Goal: Book appointment/travel/reservation

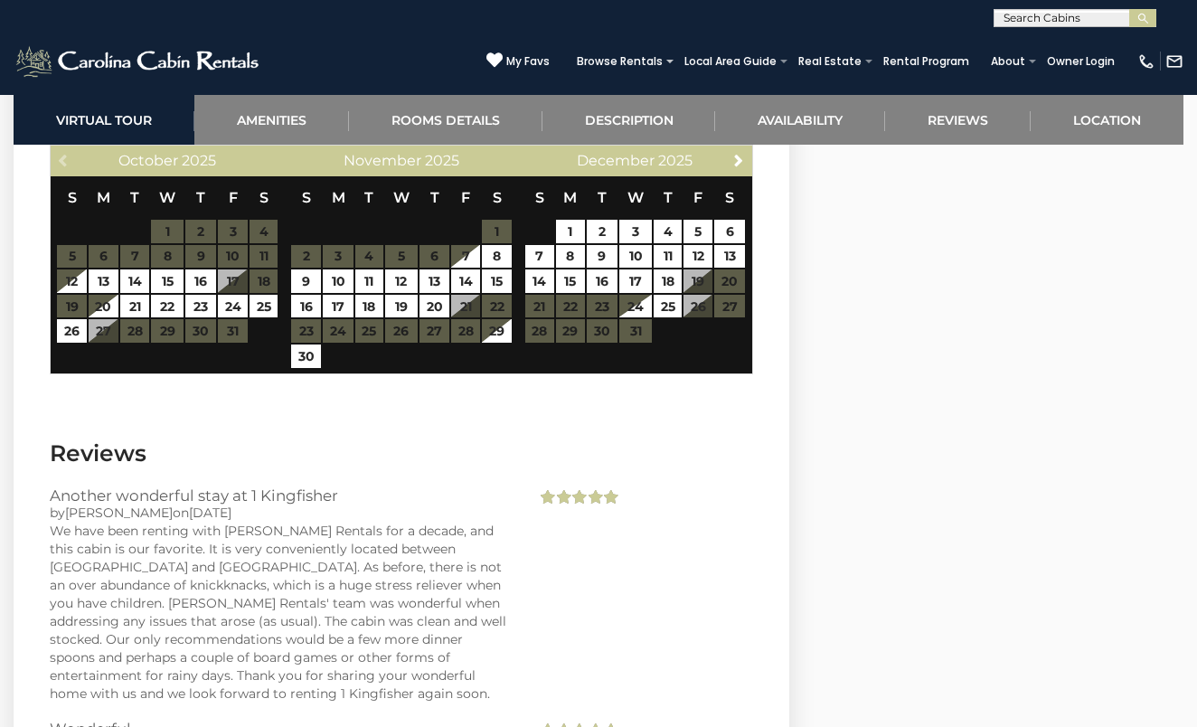
scroll to position [3532, 0]
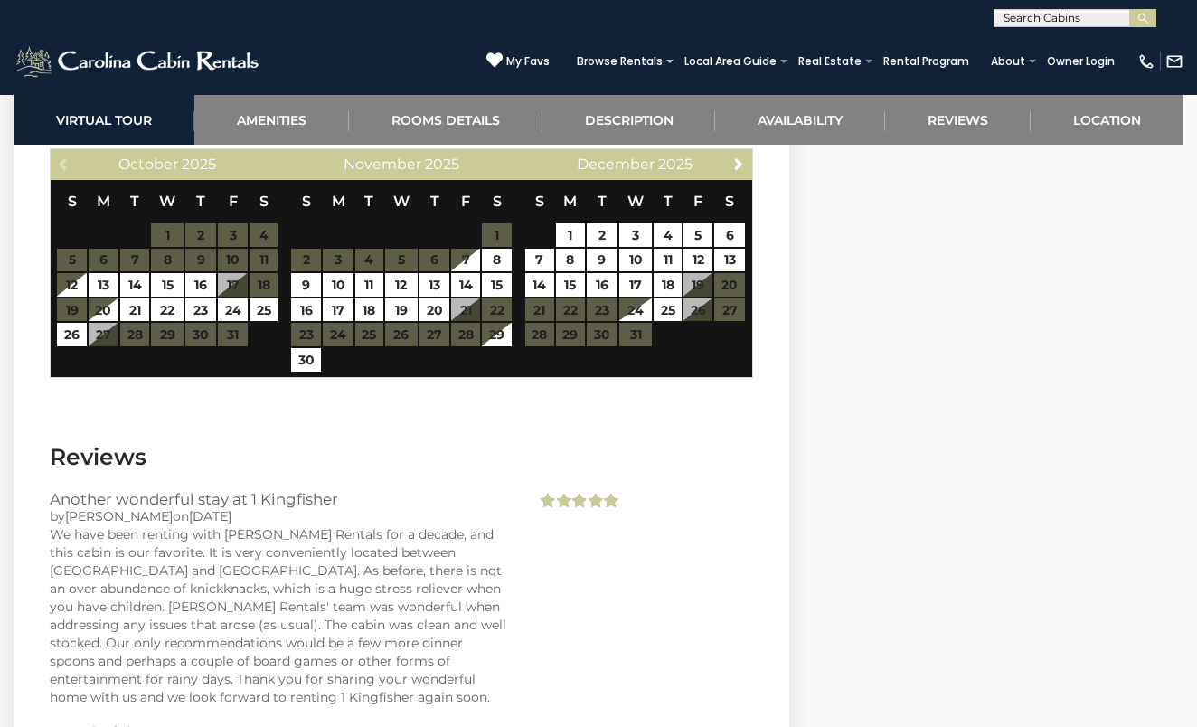
scroll to position [3531, 0]
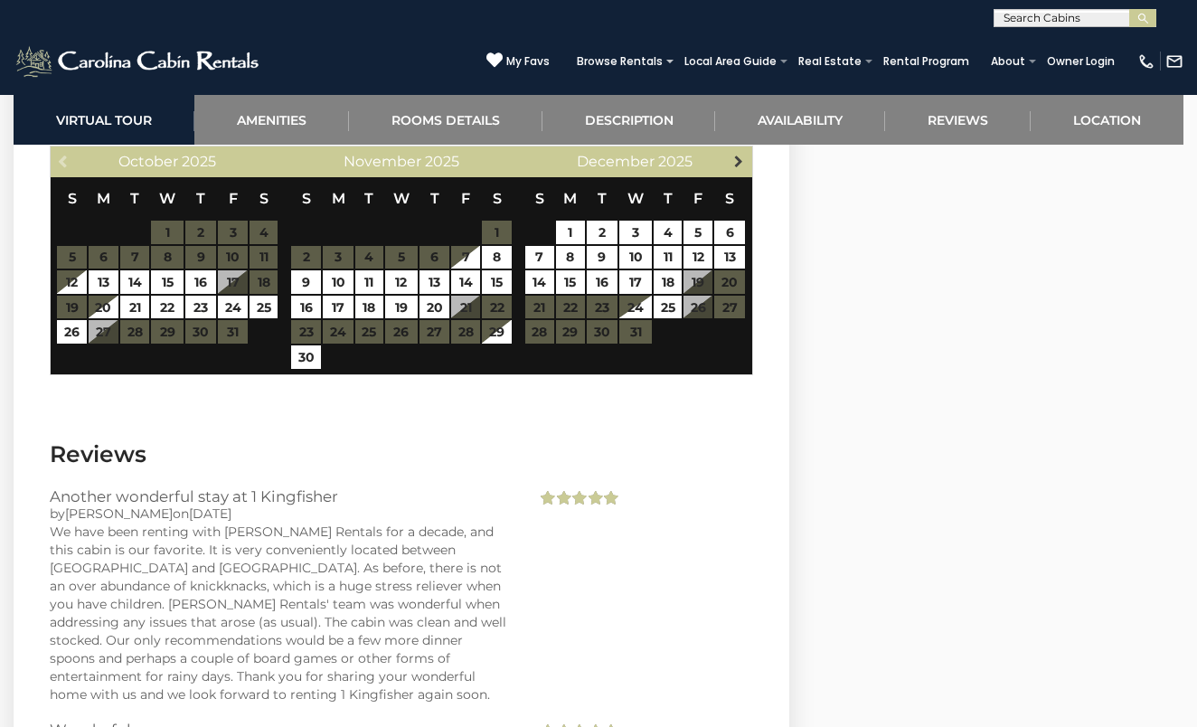
click at [737, 165] on span "Next" at bounding box center [739, 161] width 14 height 14
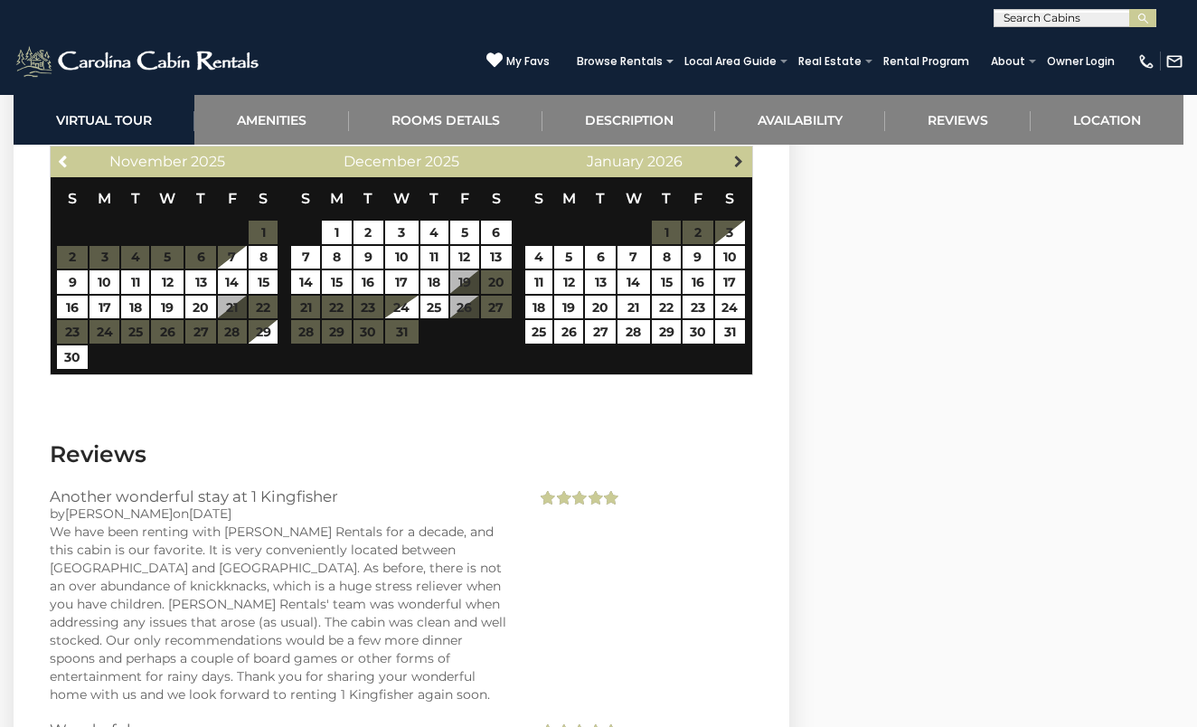
click at [739, 159] on span "Next" at bounding box center [739, 161] width 14 height 14
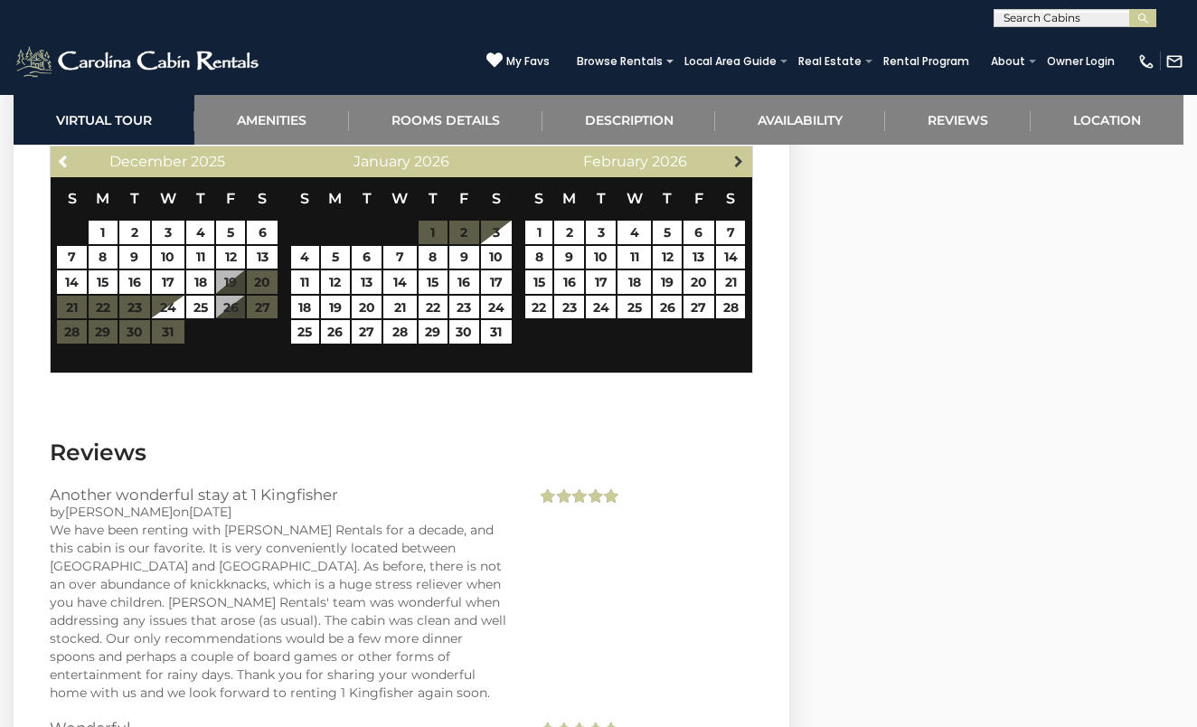
click at [733, 171] on link "Next" at bounding box center [738, 160] width 23 height 23
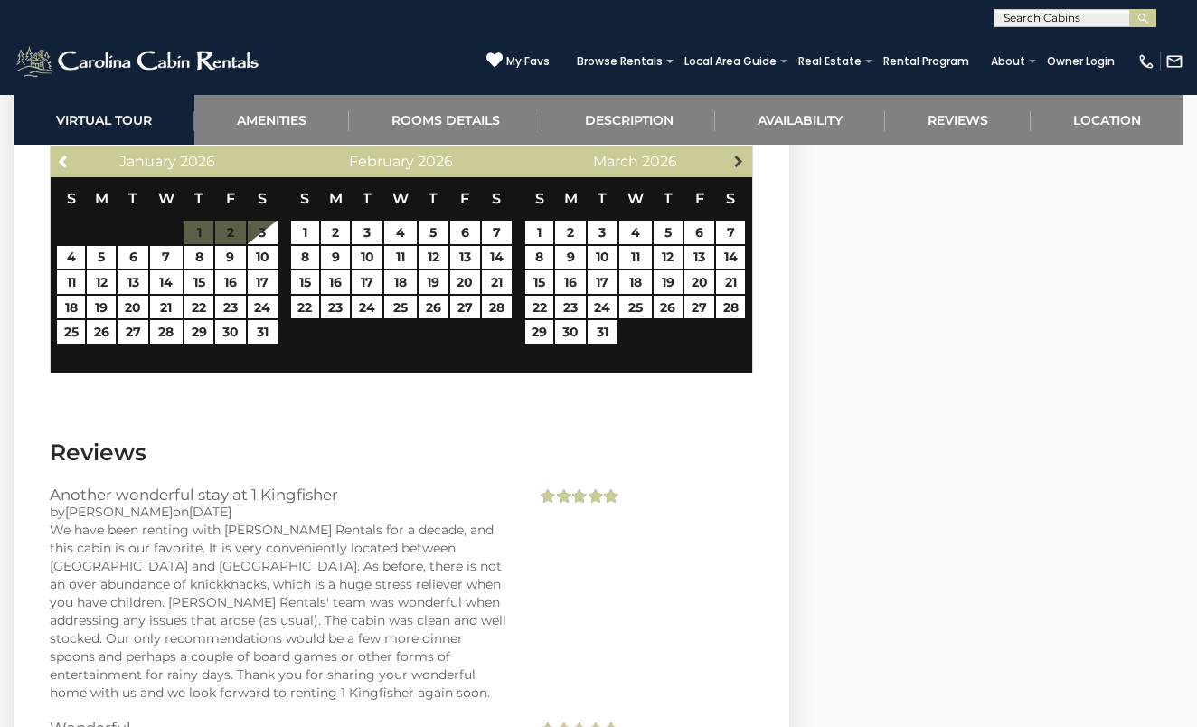
click at [735, 163] on span "Next" at bounding box center [739, 161] width 14 height 14
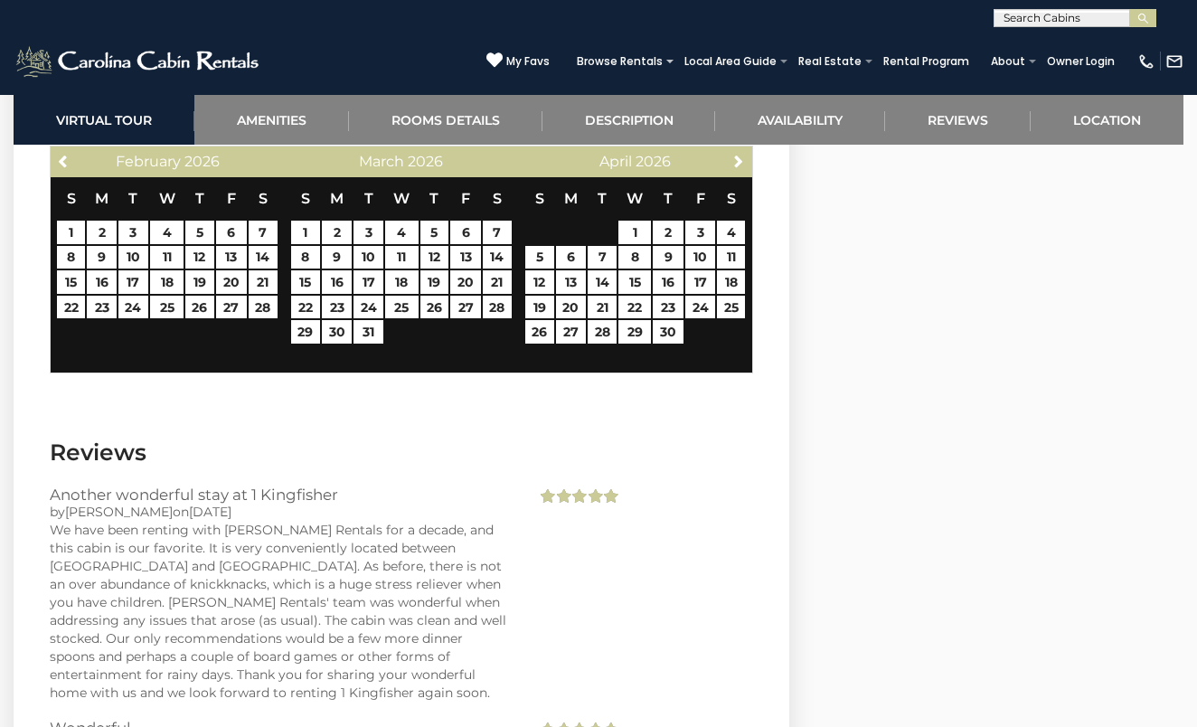
click at [735, 163] on span "Next" at bounding box center [739, 161] width 14 height 14
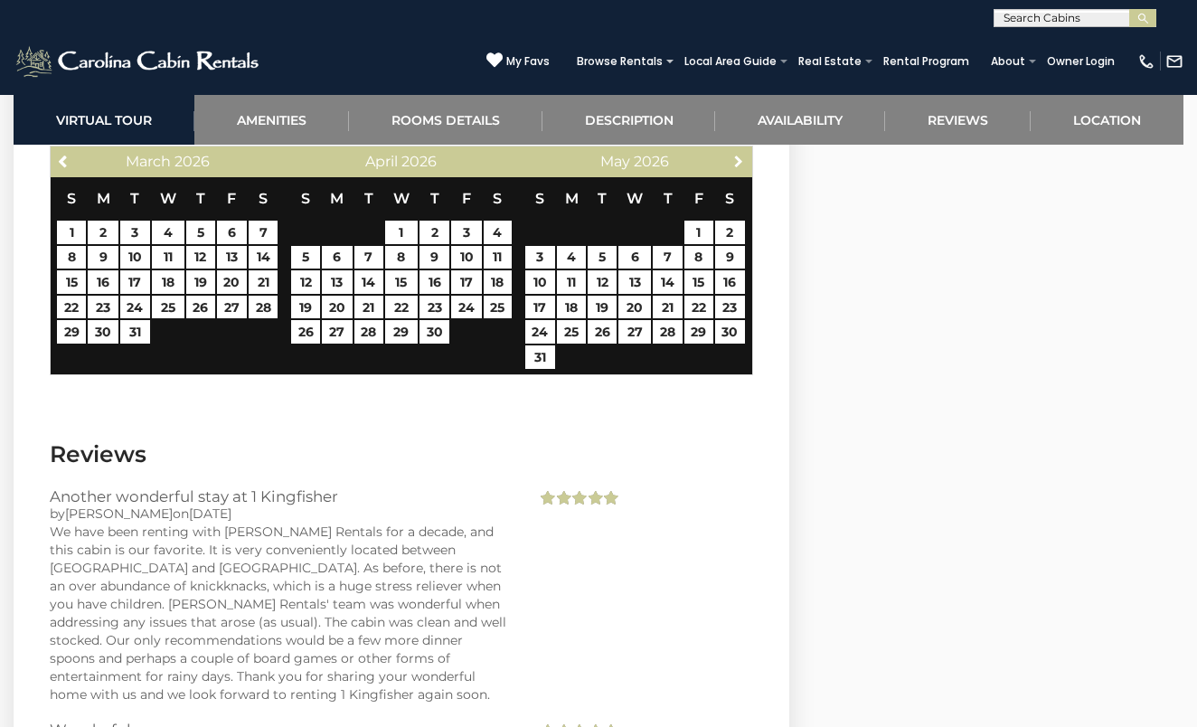
click at [735, 163] on span "Next" at bounding box center [739, 161] width 14 height 14
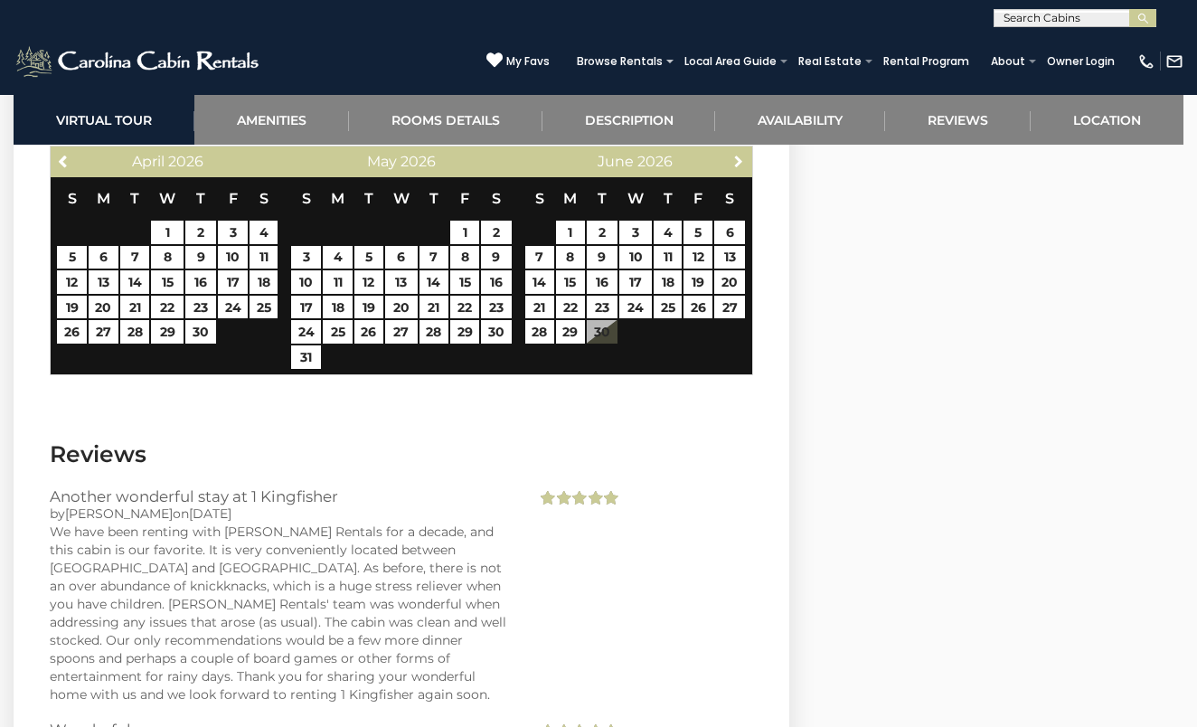
click at [735, 161] on span "Next" at bounding box center [739, 161] width 14 height 14
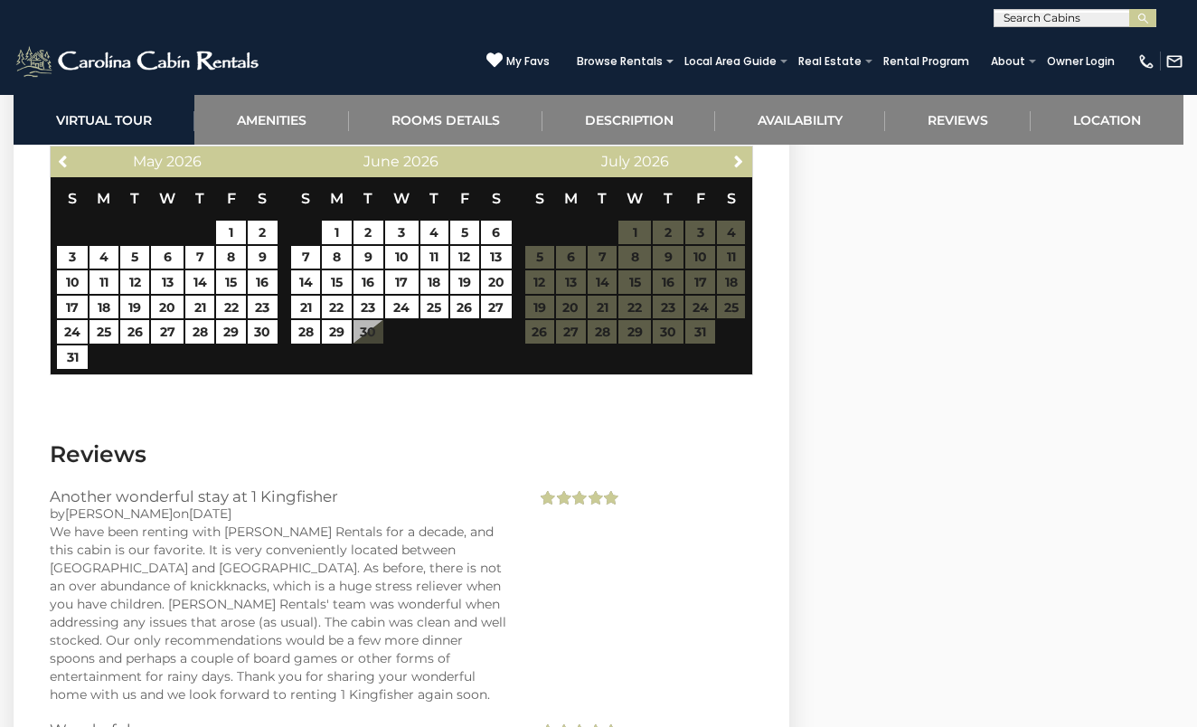
click at [735, 161] on span "Next" at bounding box center [739, 161] width 14 height 14
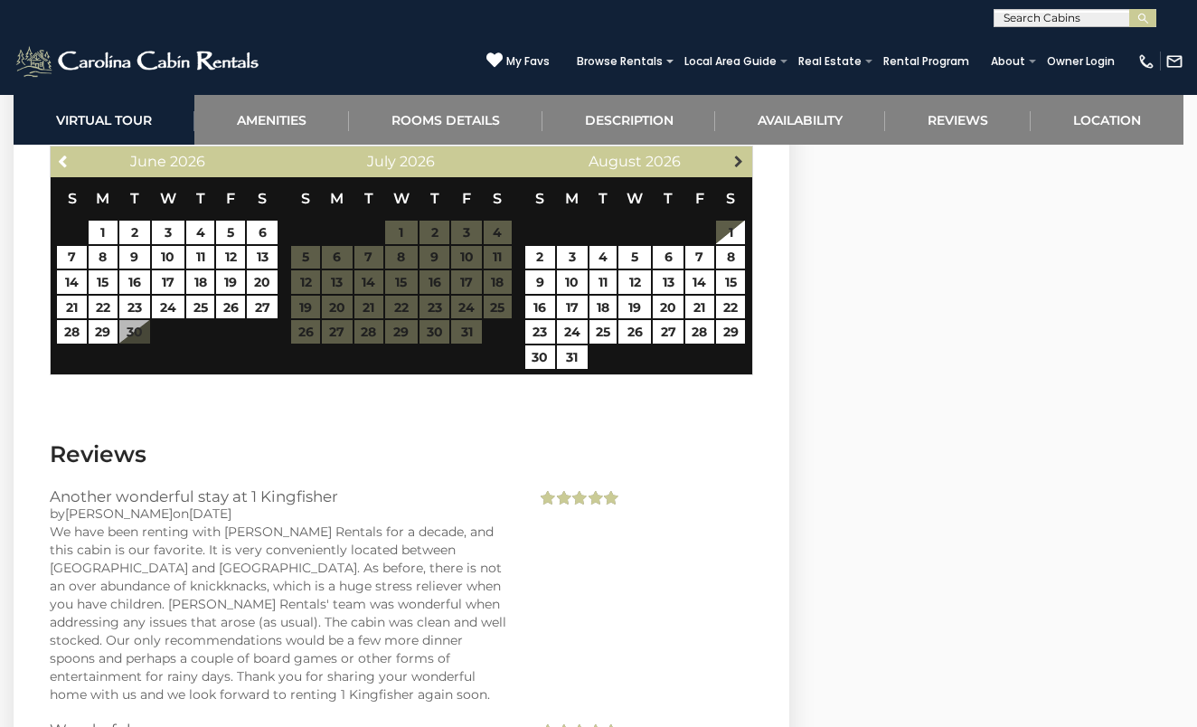
click at [733, 164] on span "Next" at bounding box center [739, 161] width 14 height 14
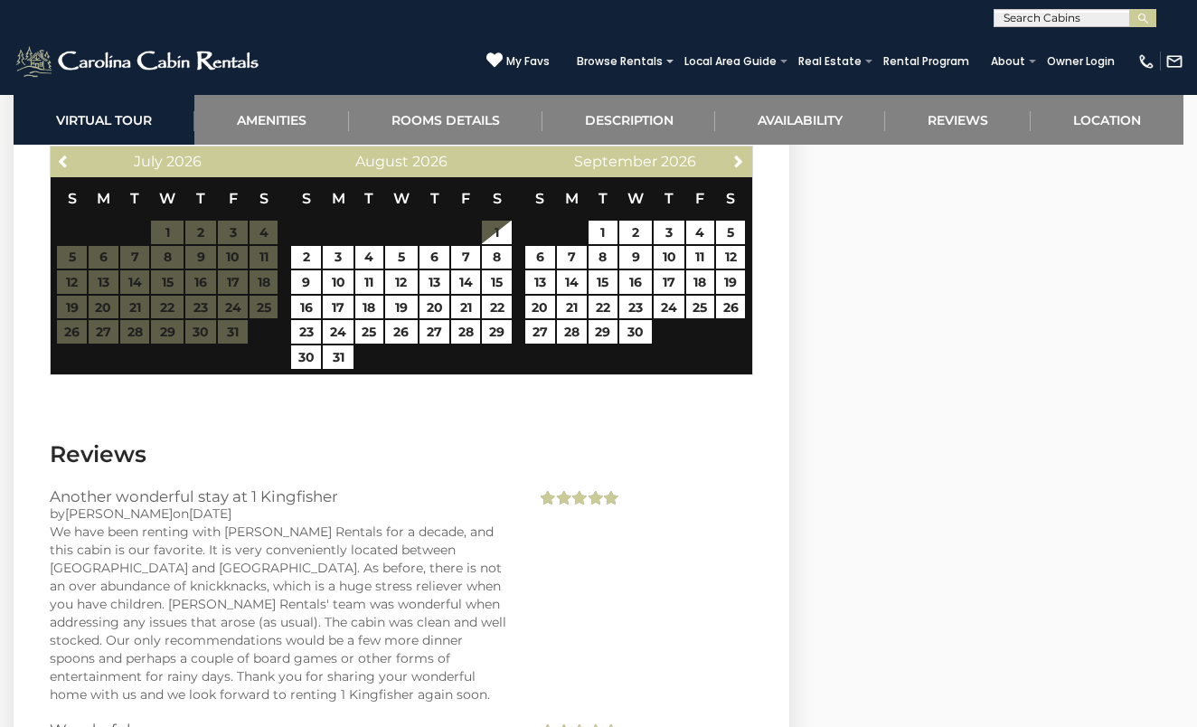
click at [733, 164] on span "Next" at bounding box center [739, 161] width 14 height 14
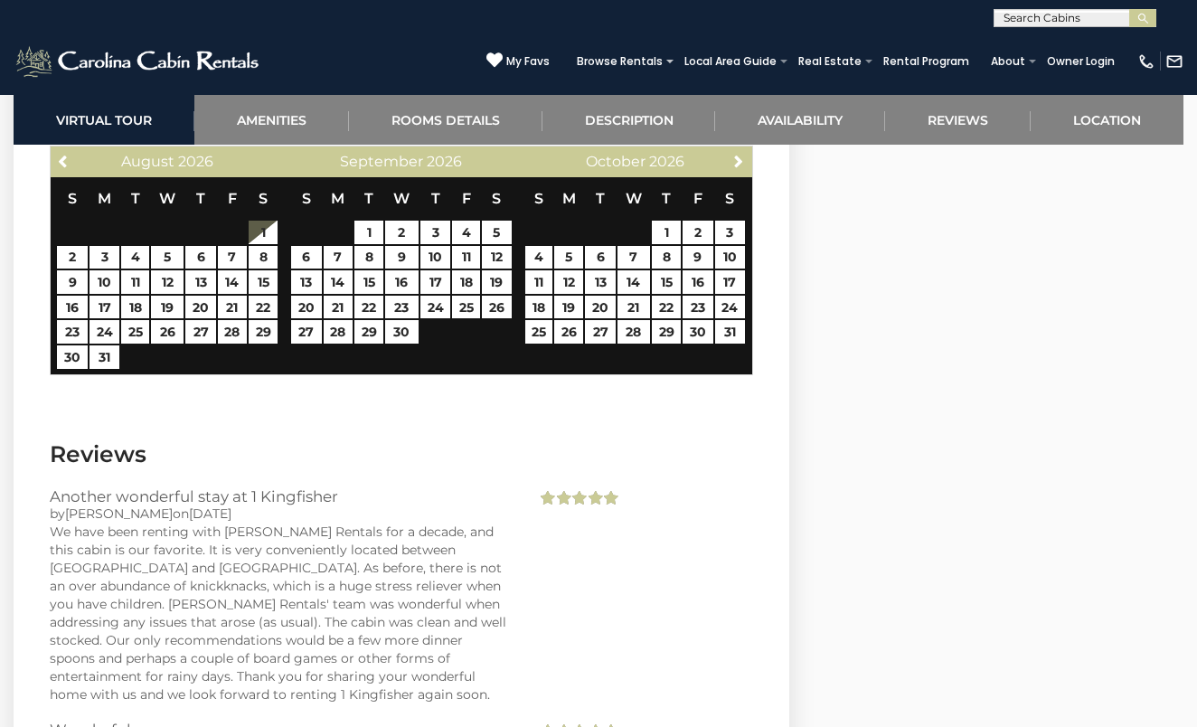
click at [733, 164] on span "Next" at bounding box center [739, 161] width 14 height 14
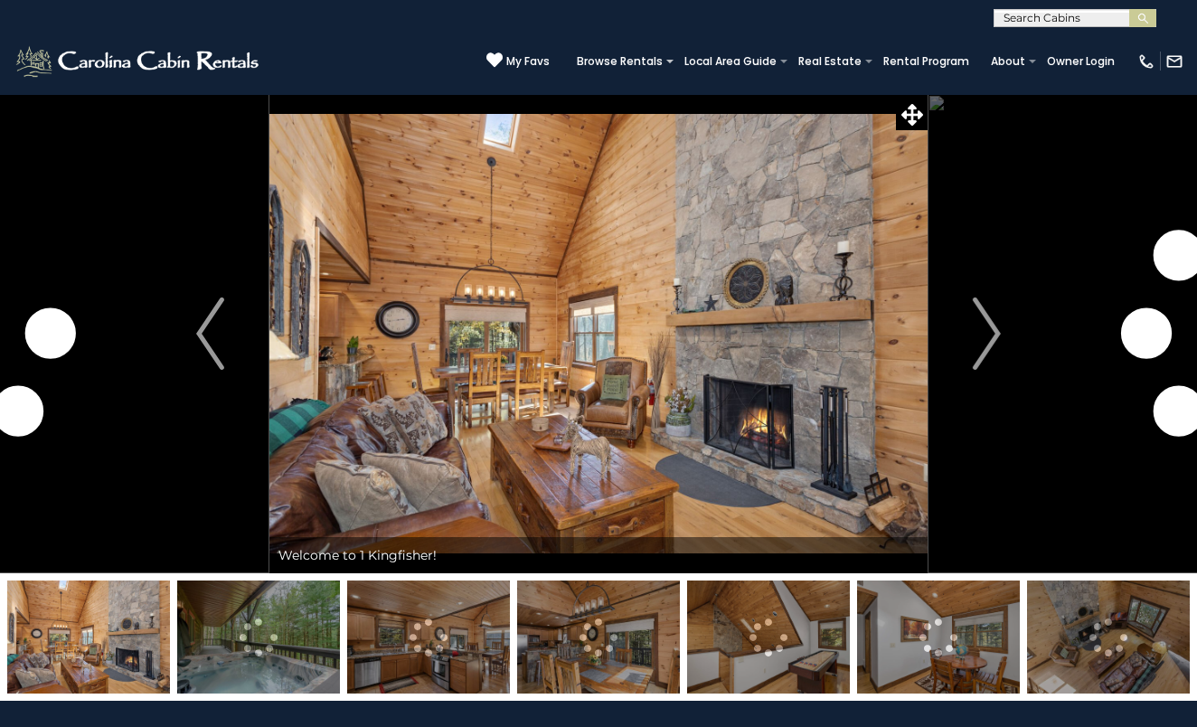
scroll to position [3531, 0]
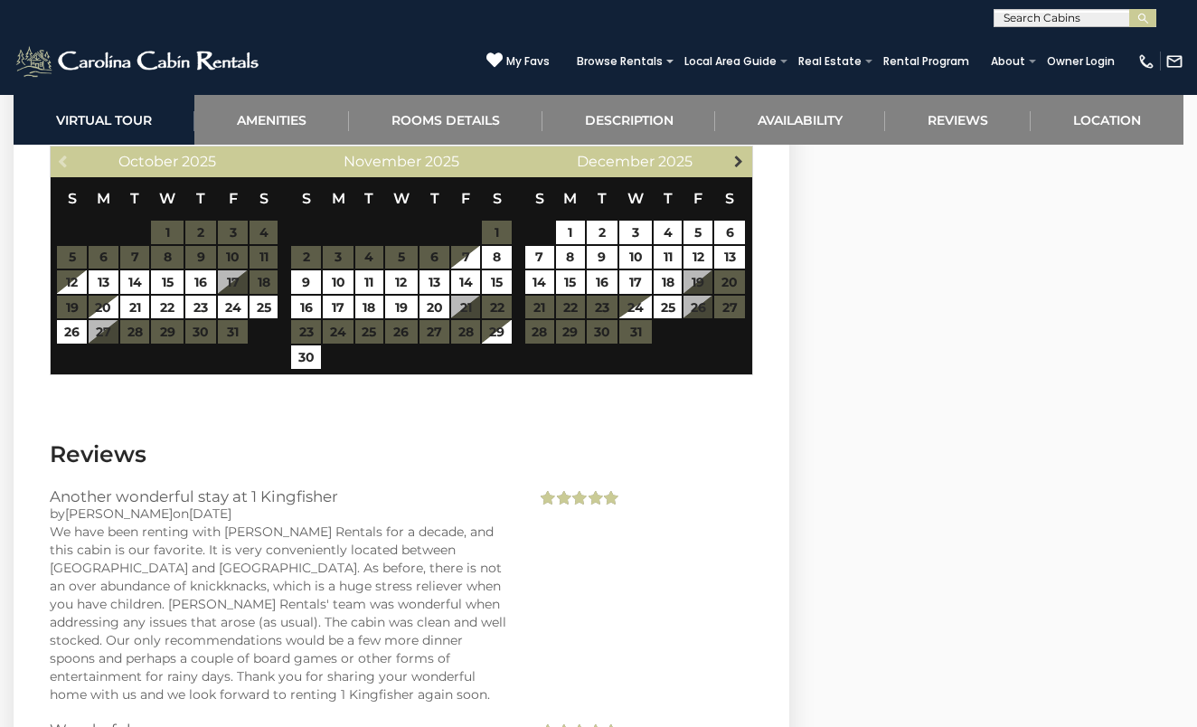
click at [739, 161] on span "Next" at bounding box center [739, 161] width 14 height 14
click at [736, 157] on span "Next" at bounding box center [739, 161] width 14 height 14
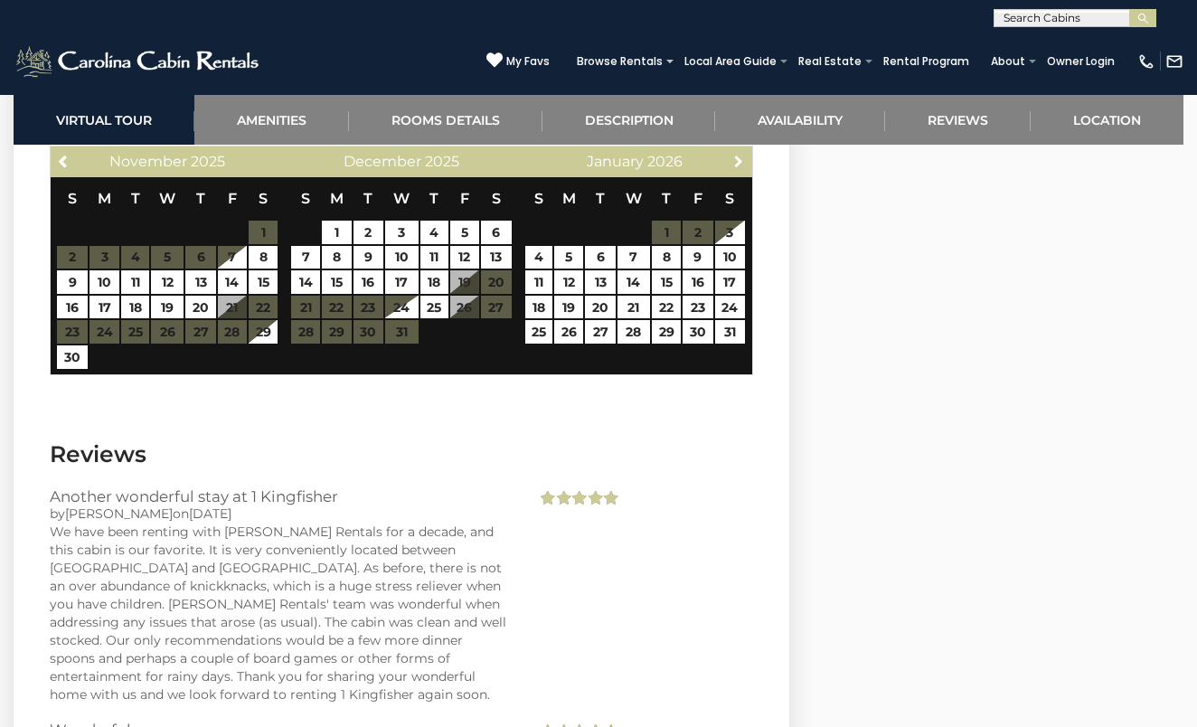
click at [736, 157] on span "Next" at bounding box center [739, 161] width 14 height 14
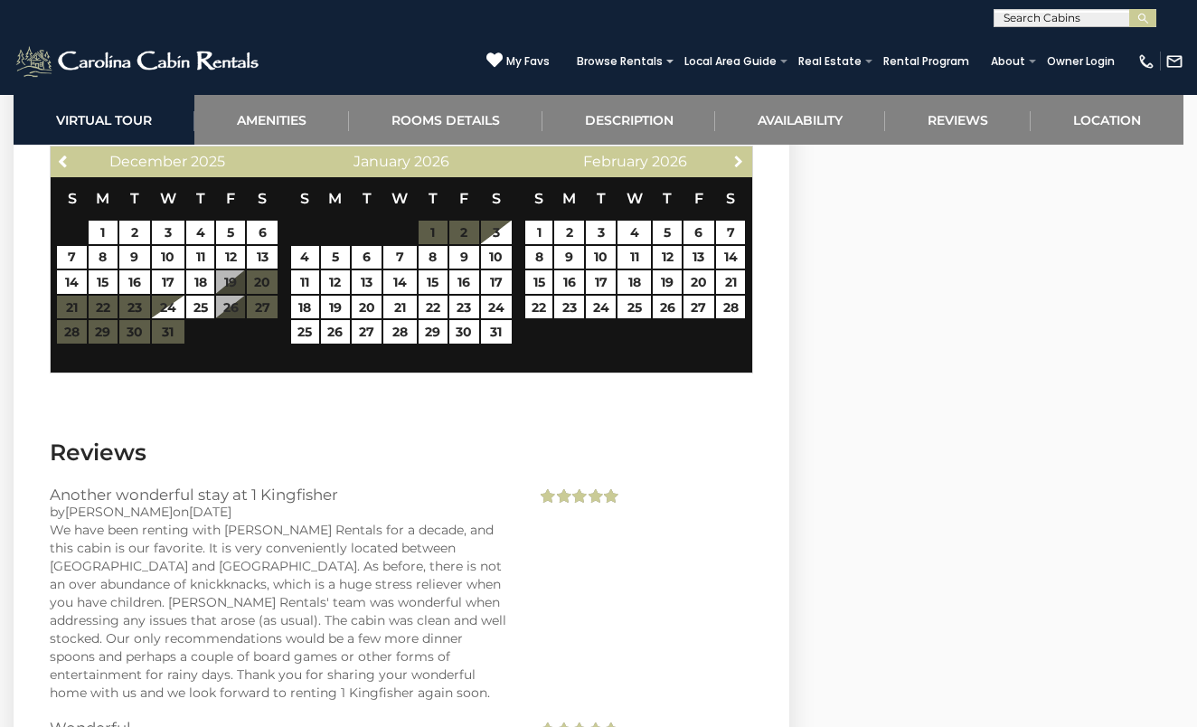
click at [736, 157] on span "Next" at bounding box center [739, 161] width 14 height 14
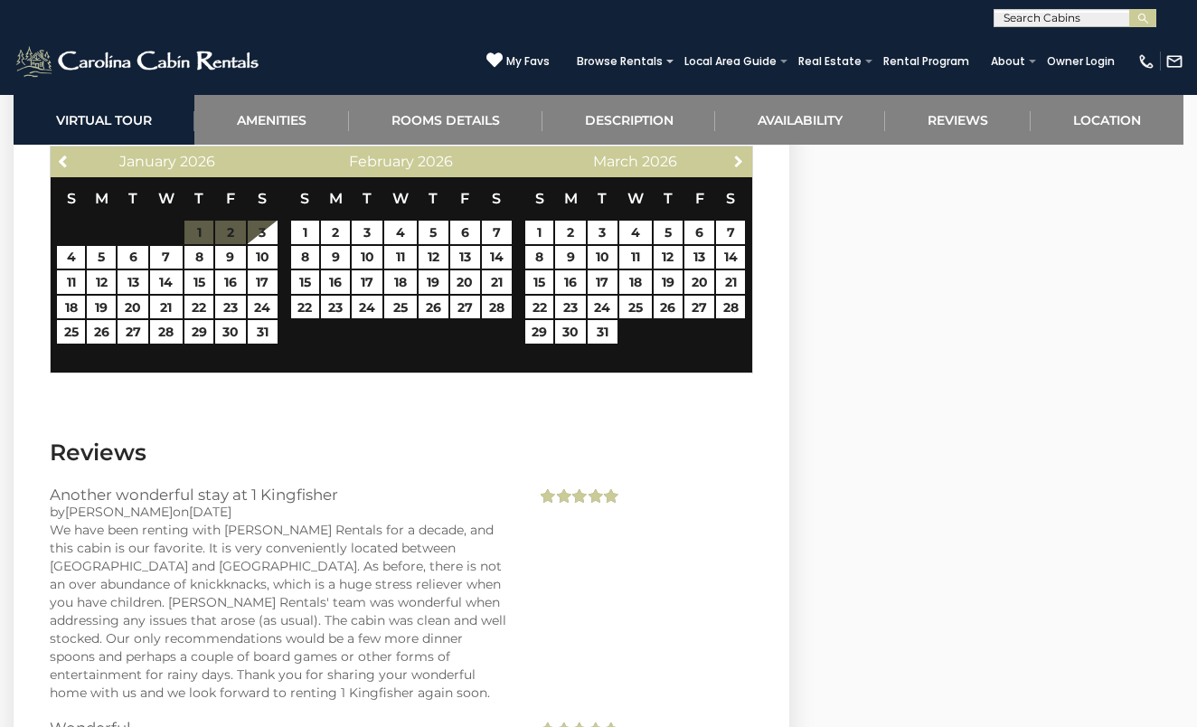
click at [736, 157] on span "Next" at bounding box center [739, 161] width 14 height 14
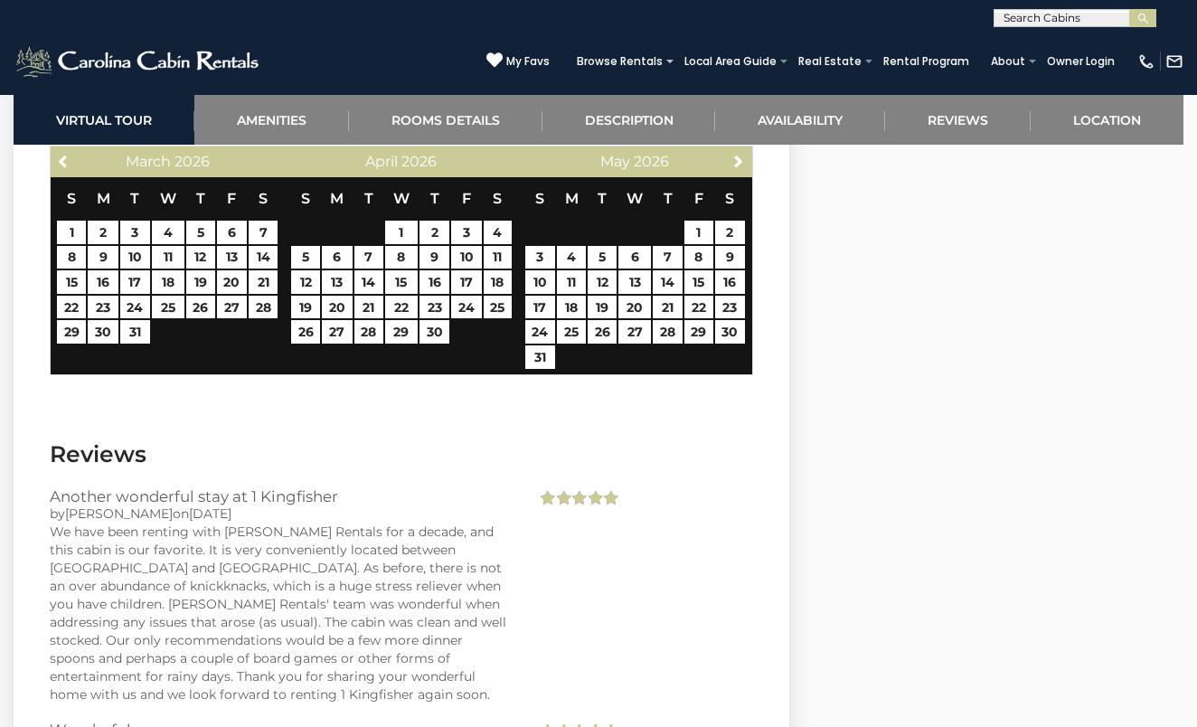
click at [736, 157] on span "Next" at bounding box center [739, 161] width 14 height 14
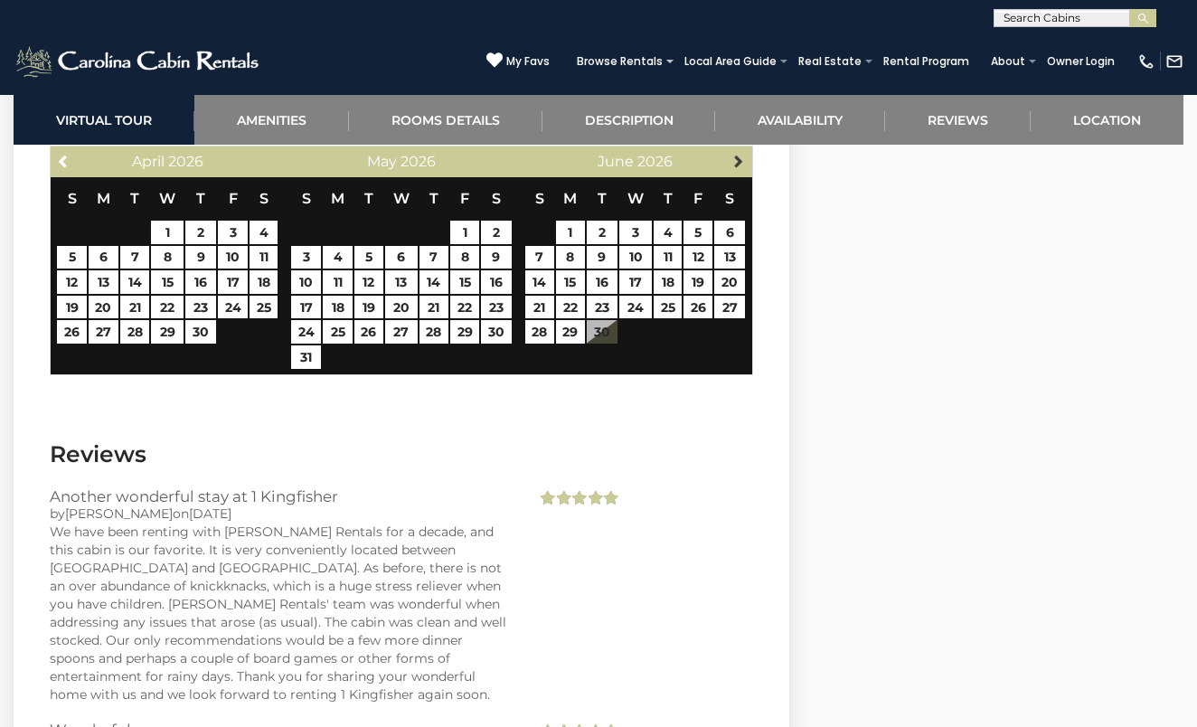
click at [736, 157] on span "Next" at bounding box center [739, 161] width 14 height 14
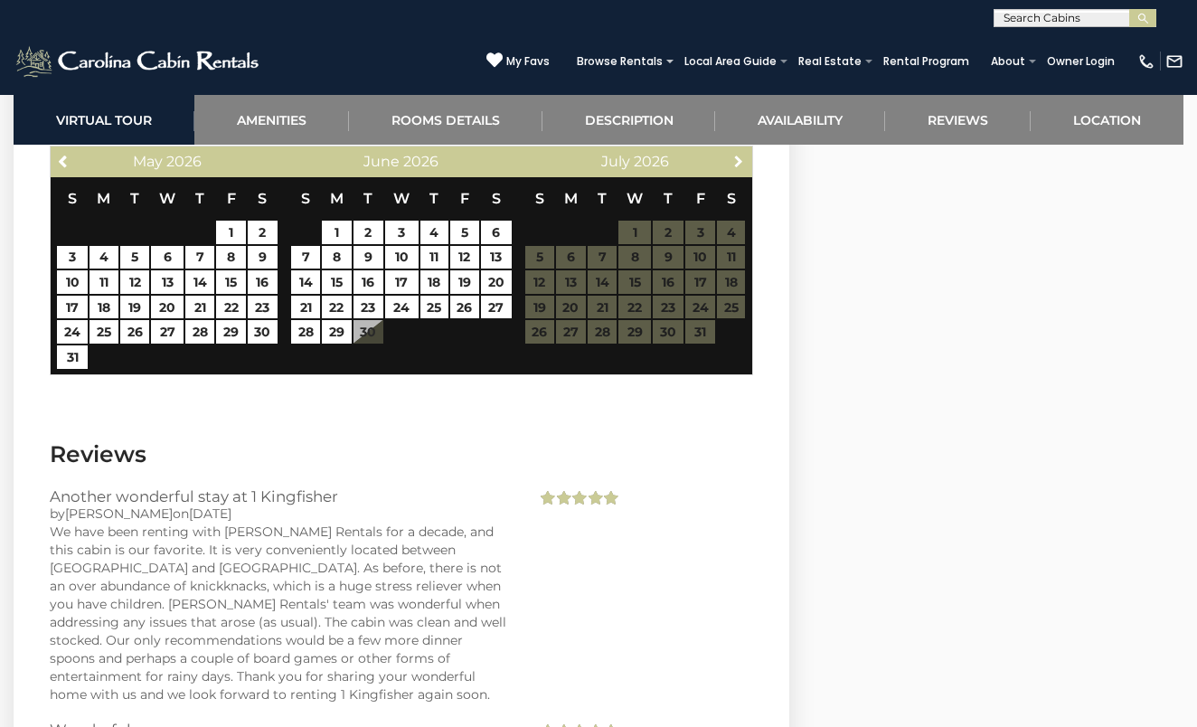
click at [736, 157] on span "Next" at bounding box center [739, 161] width 14 height 14
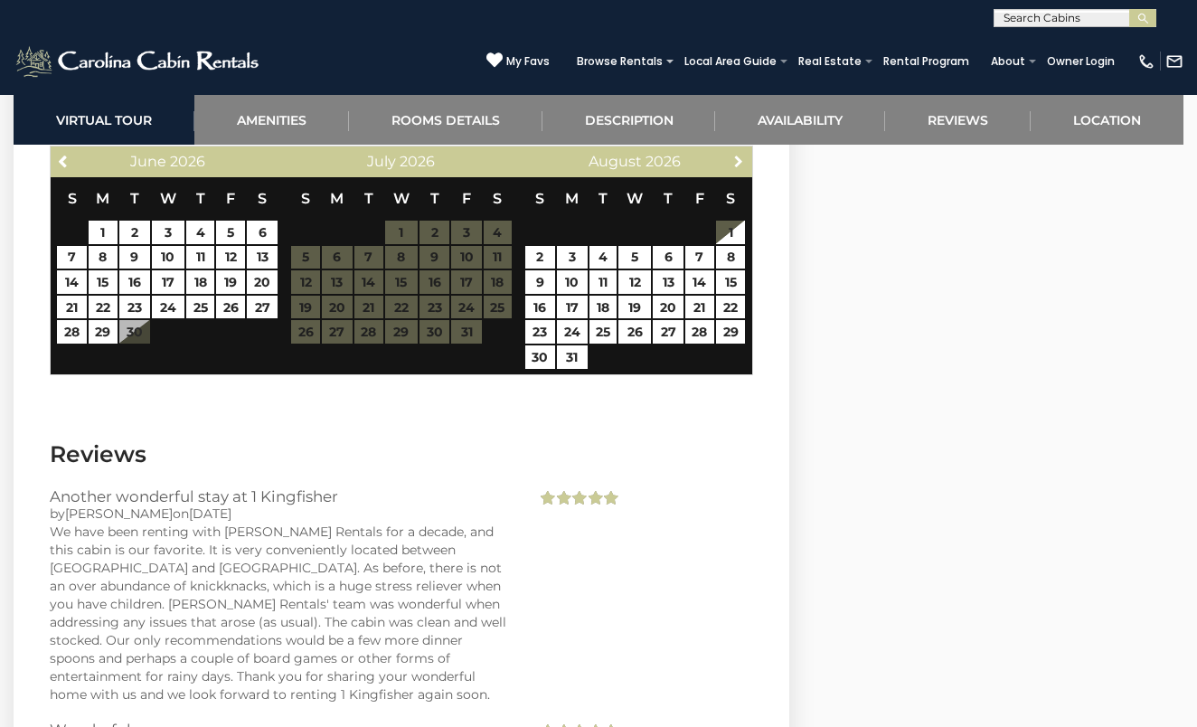
click at [736, 157] on span "Next" at bounding box center [739, 161] width 14 height 14
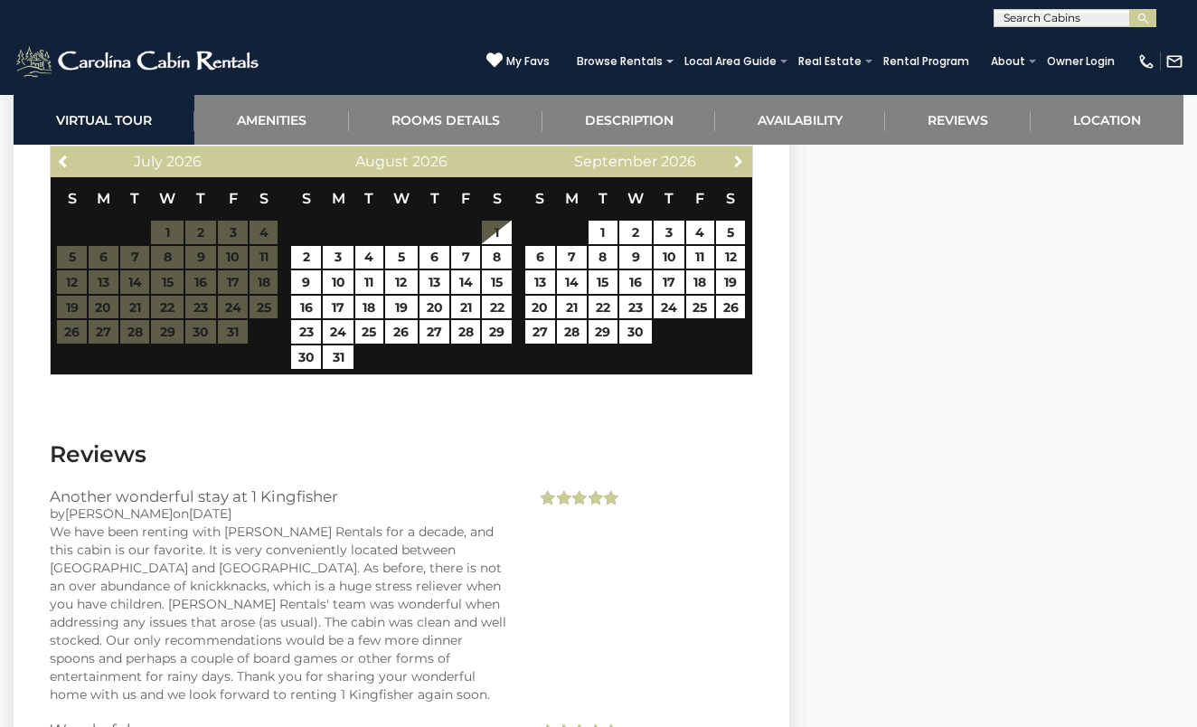
click at [736, 157] on span "Next" at bounding box center [739, 161] width 14 height 14
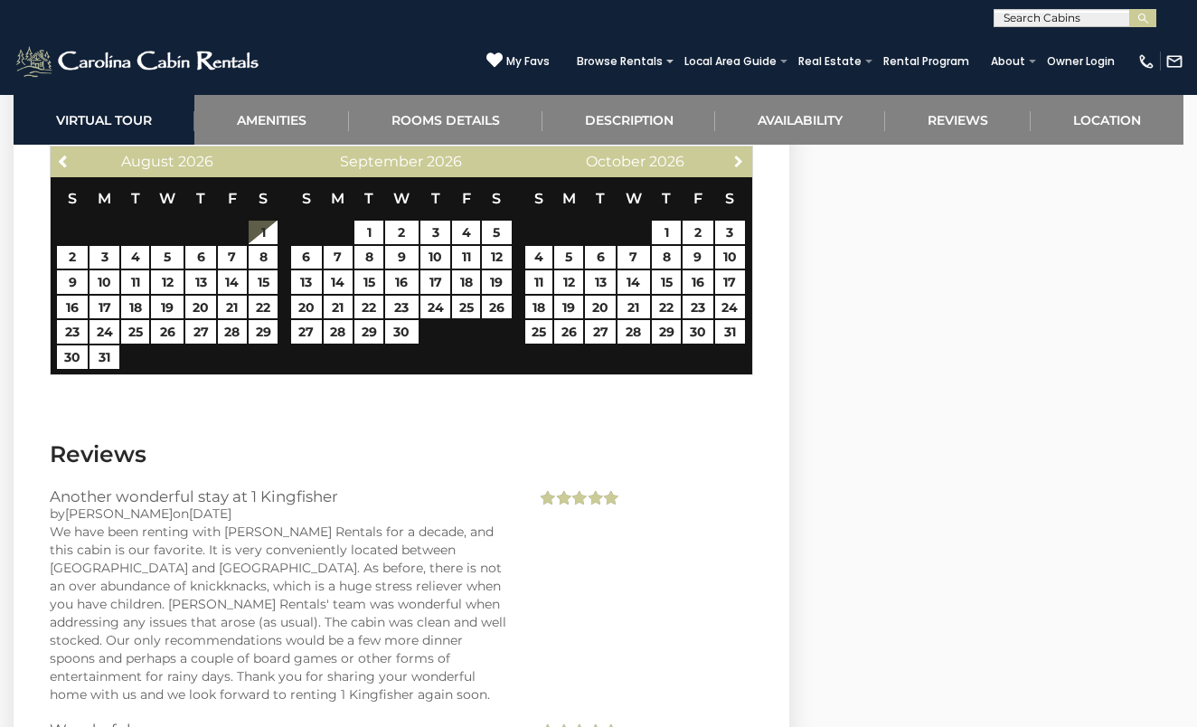
click at [736, 157] on span "Next" at bounding box center [739, 161] width 14 height 14
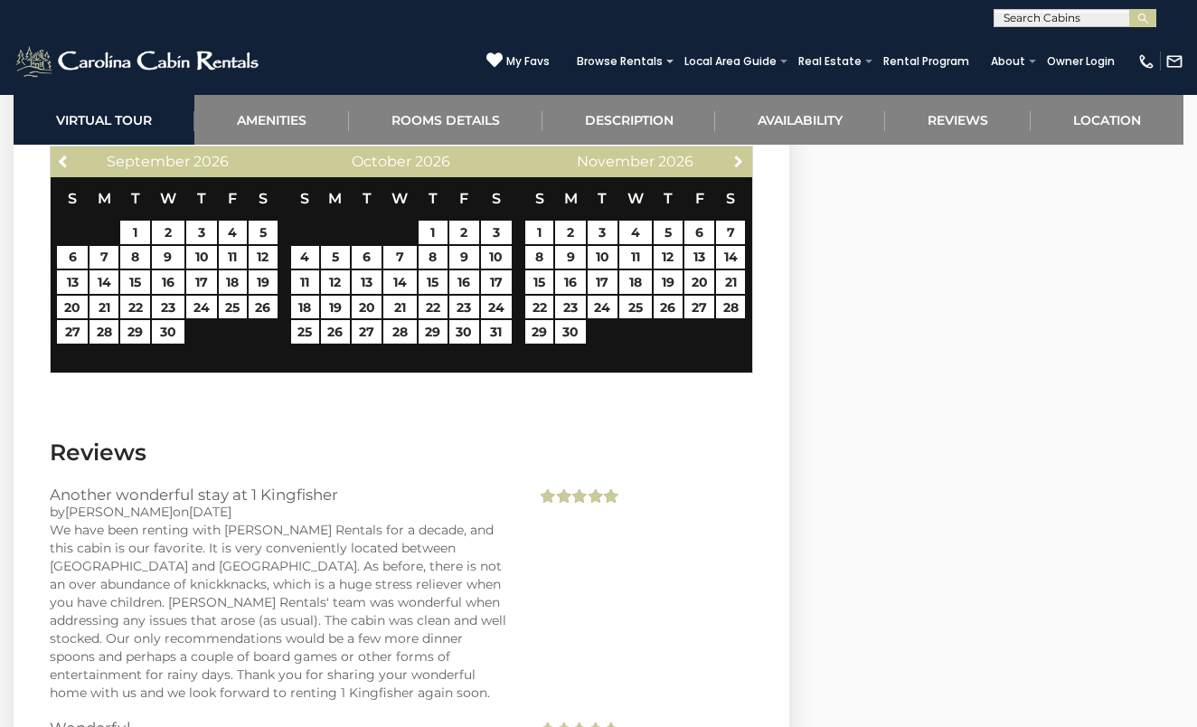
click at [736, 157] on span "Next" at bounding box center [739, 161] width 14 height 14
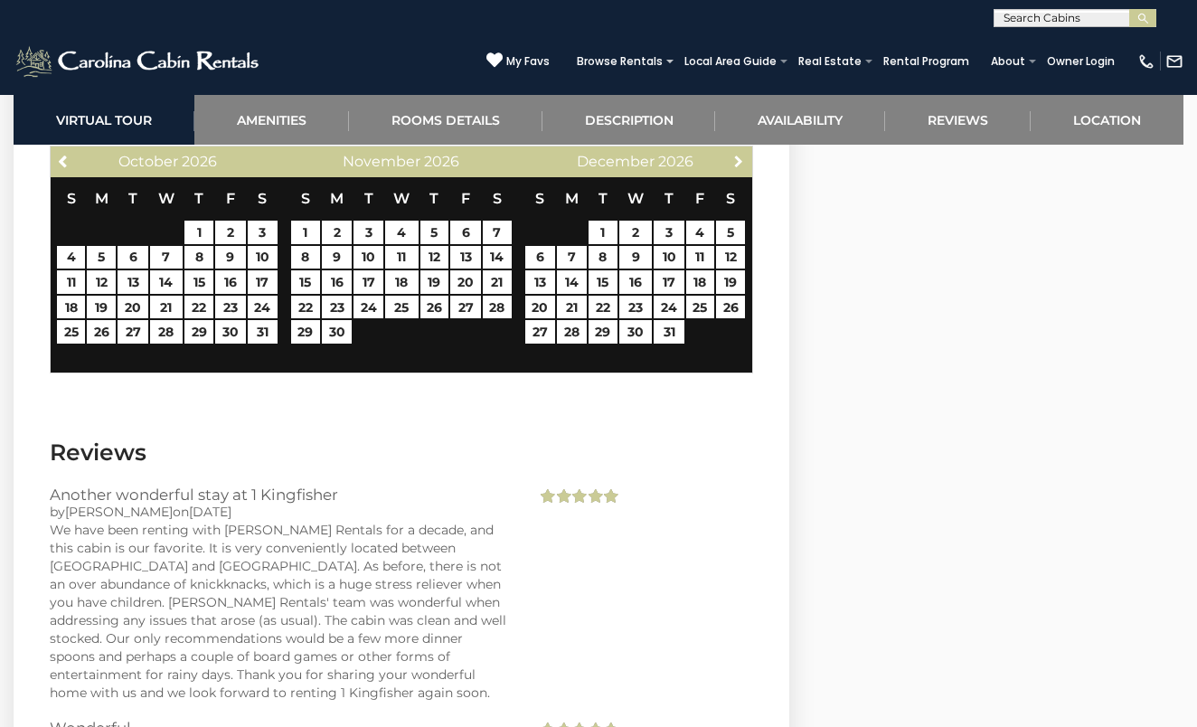
click at [736, 158] on span "Next" at bounding box center [739, 161] width 14 height 14
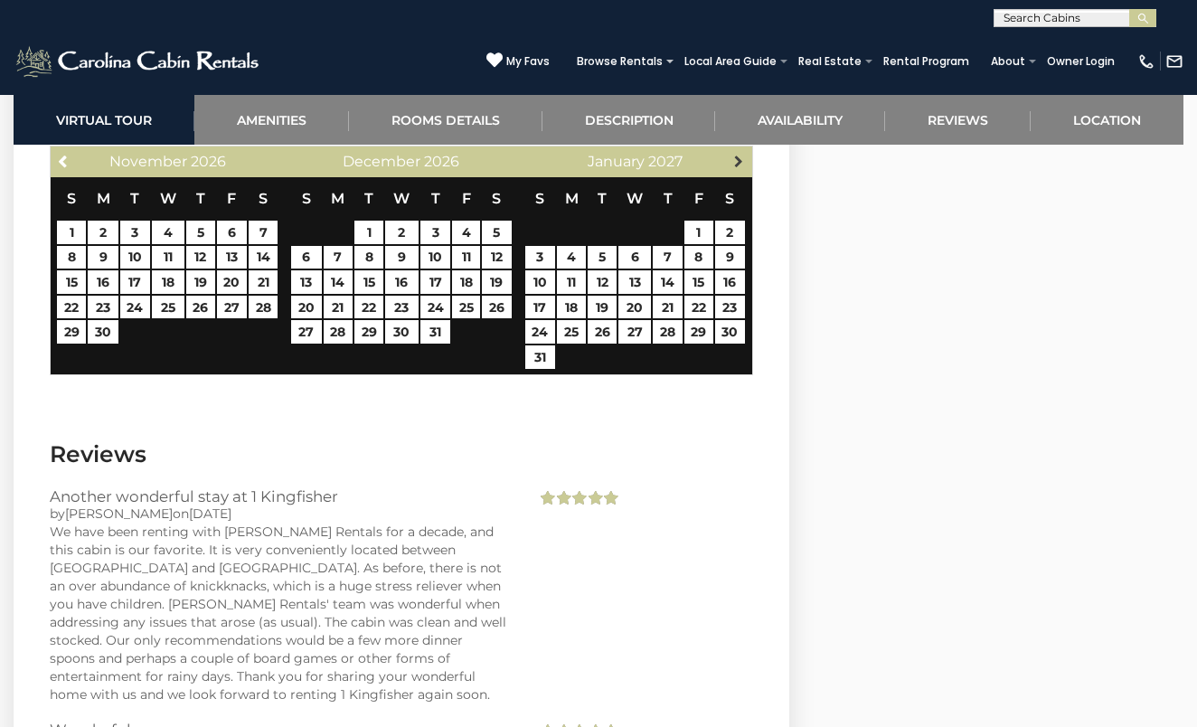
click at [736, 157] on span "Next" at bounding box center [739, 161] width 14 height 14
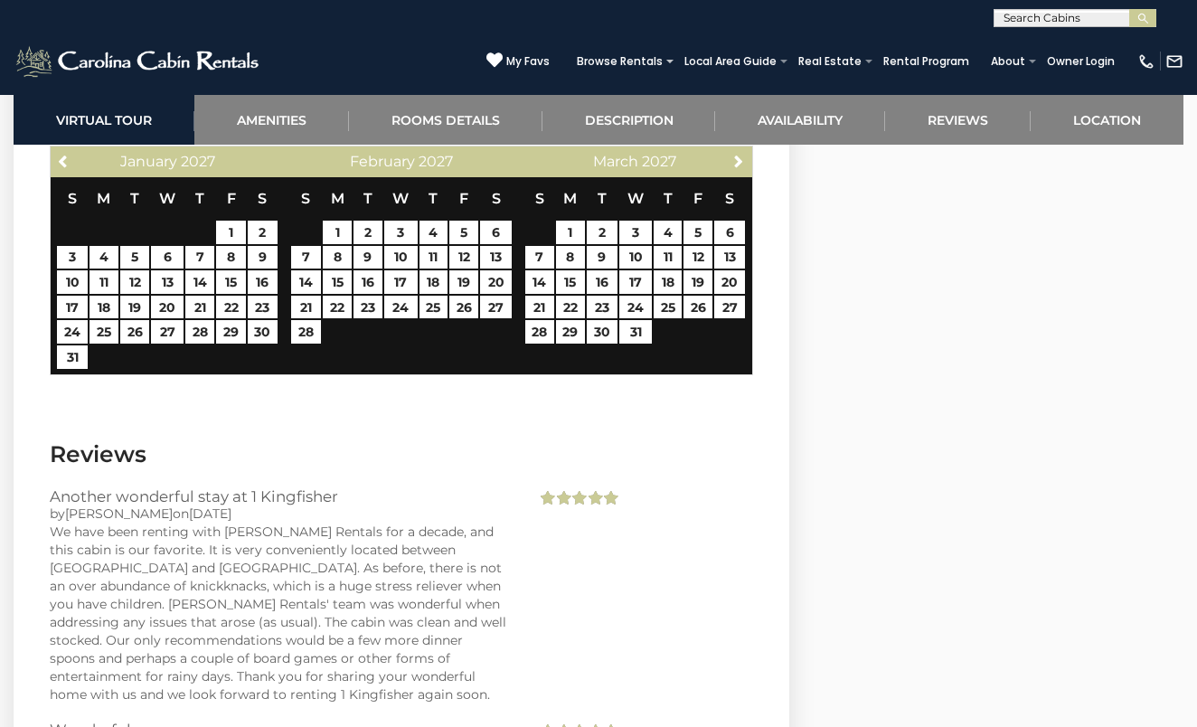
click at [736, 157] on span "Next" at bounding box center [739, 161] width 14 height 14
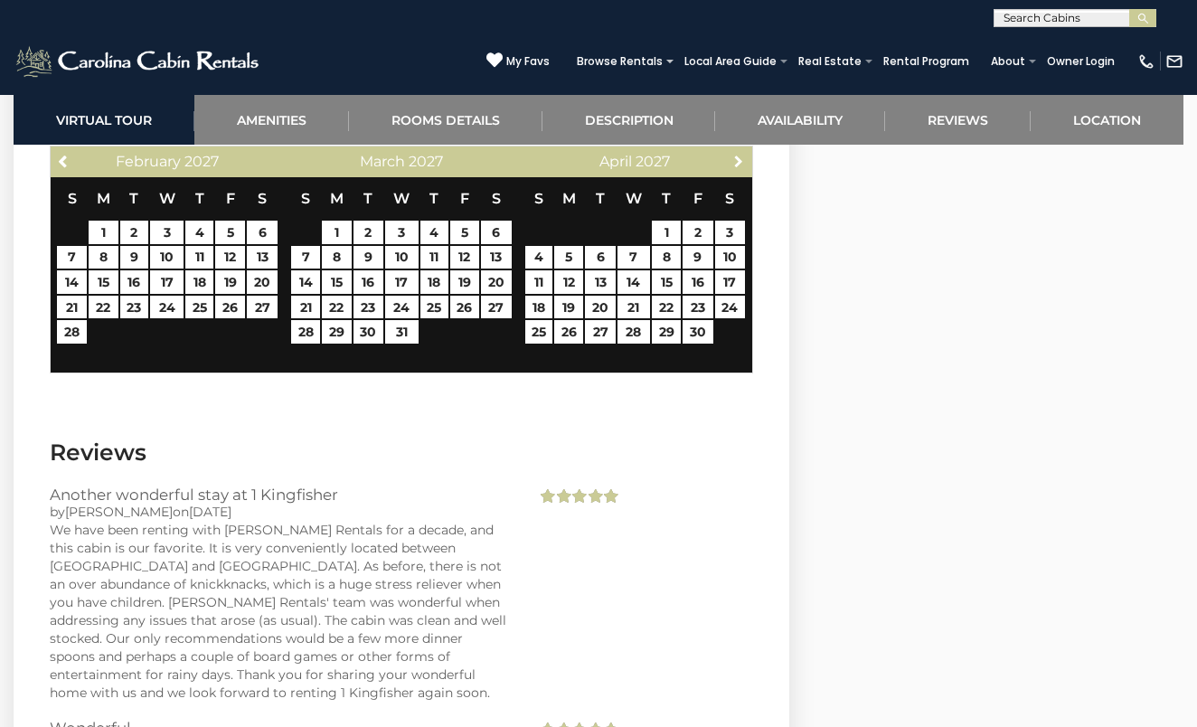
click at [736, 157] on span "Next" at bounding box center [739, 161] width 14 height 14
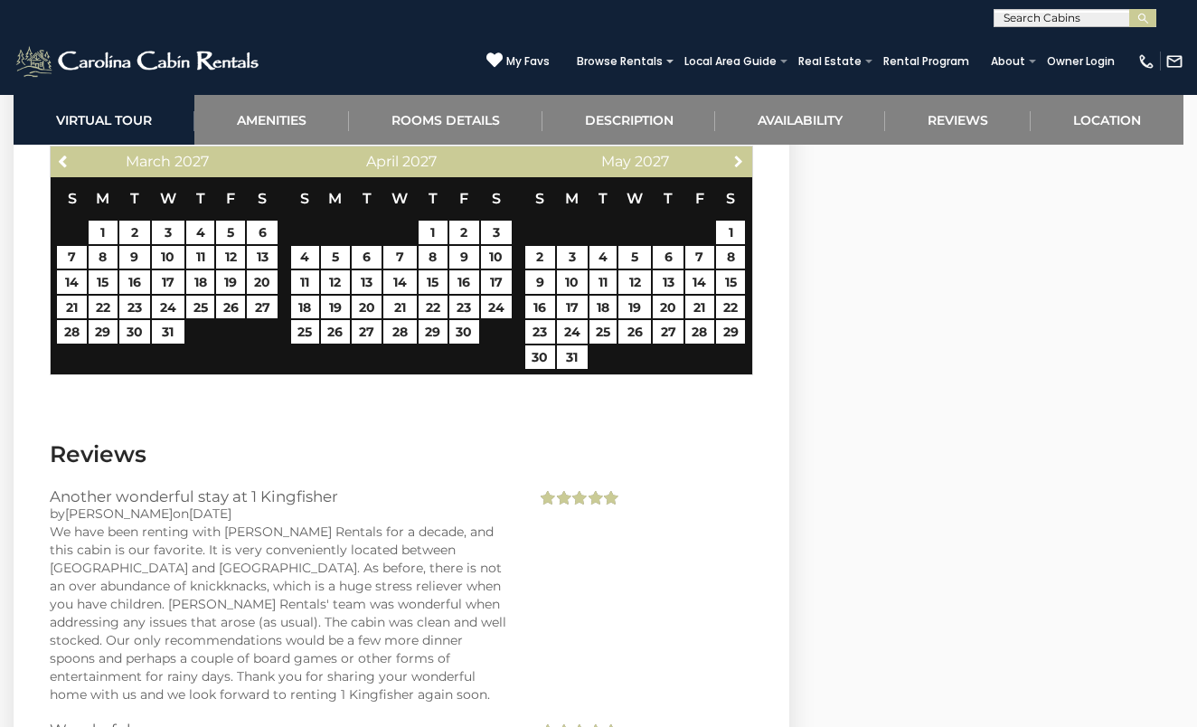
click at [736, 157] on span "Next" at bounding box center [739, 161] width 14 height 14
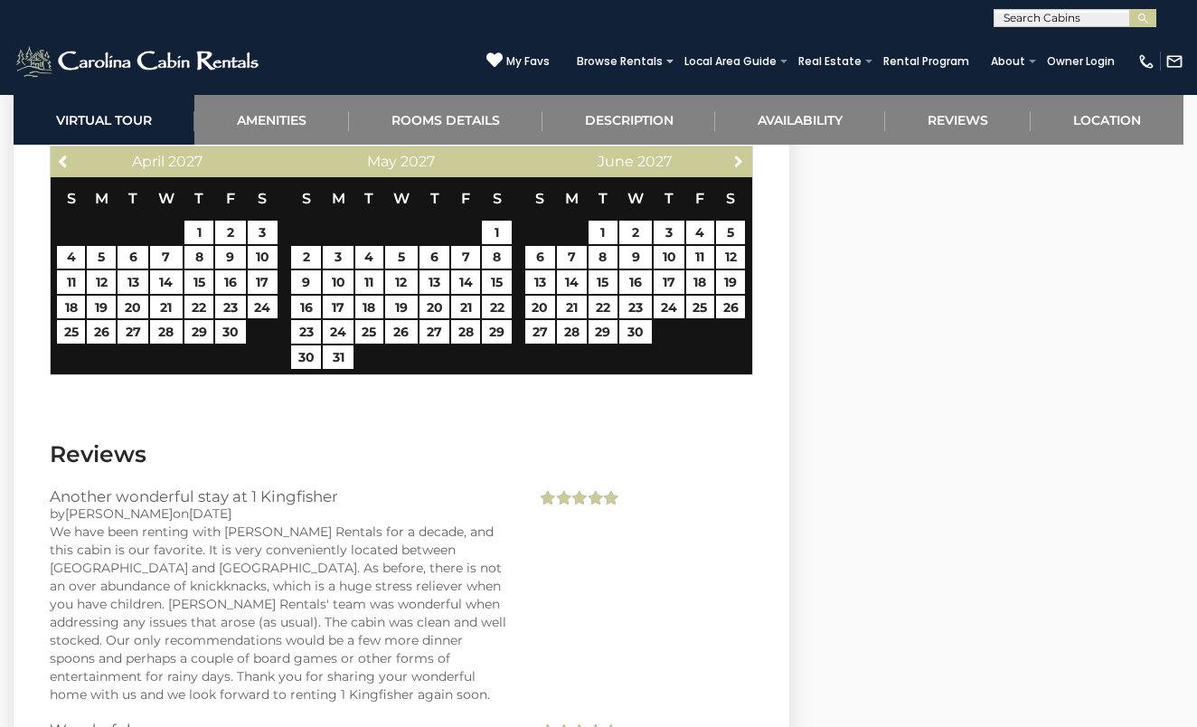
click at [736, 157] on span "Next" at bounding box center [739, 161] width 14 height 14
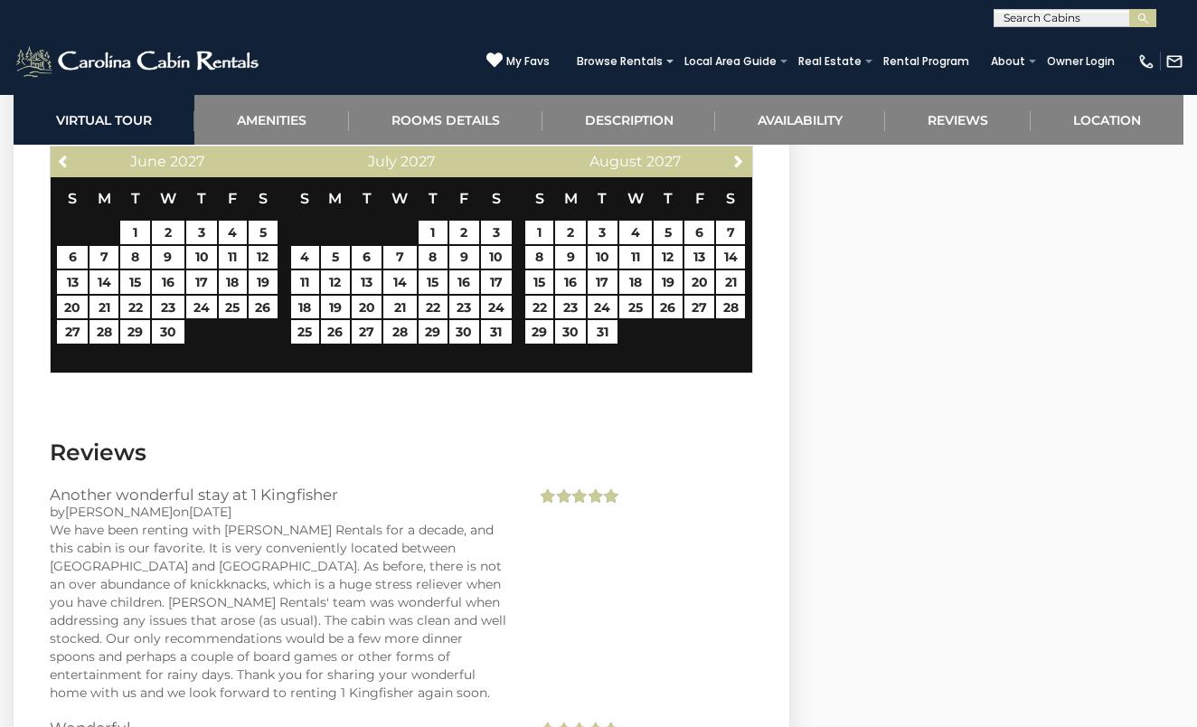
click at [736, 157] on span "Next" at bounding box center [739, 161] width 14 height 14
